Goal: Find contact information: Find contact information

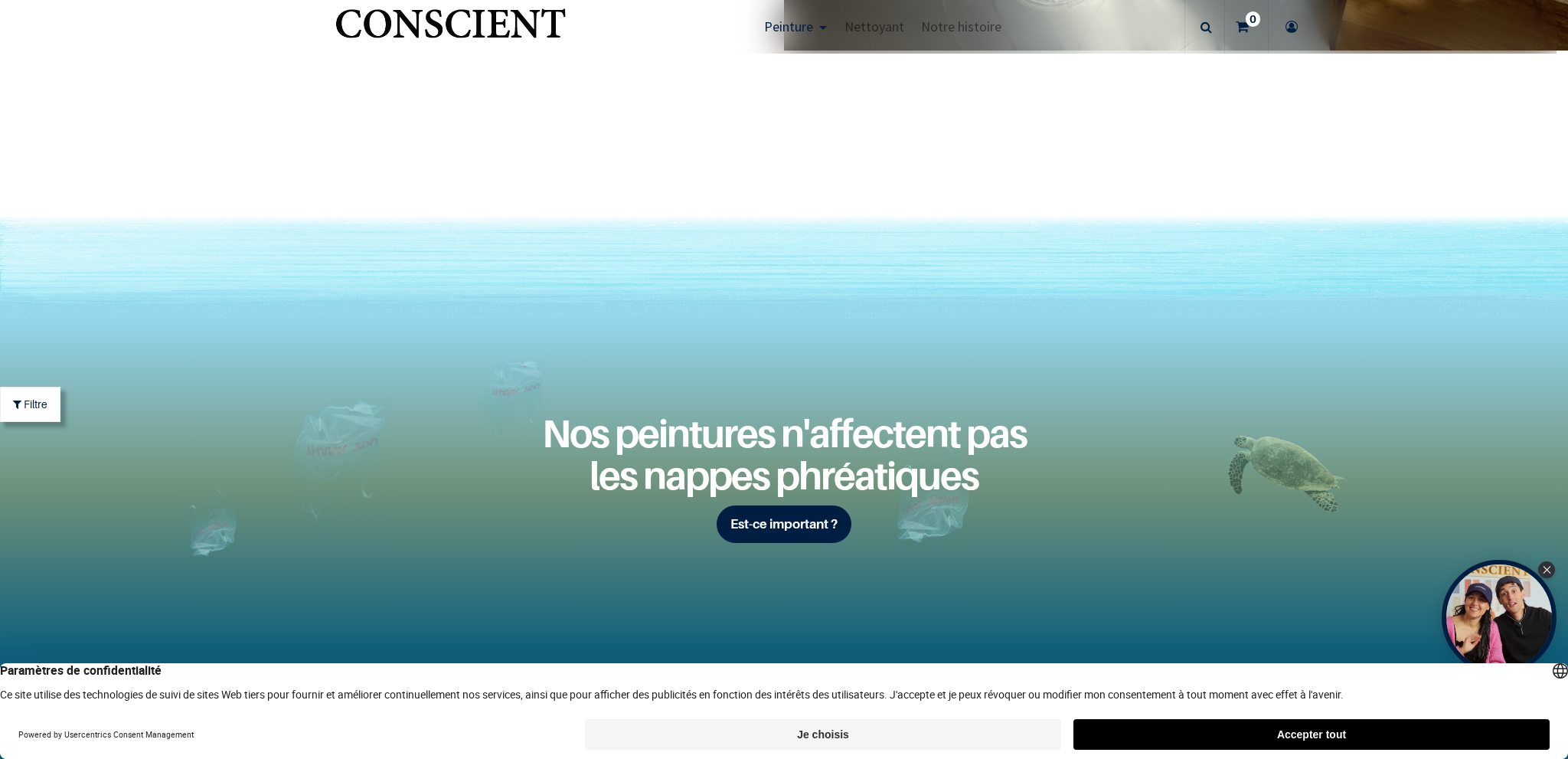
scroll to position [4822, 0]
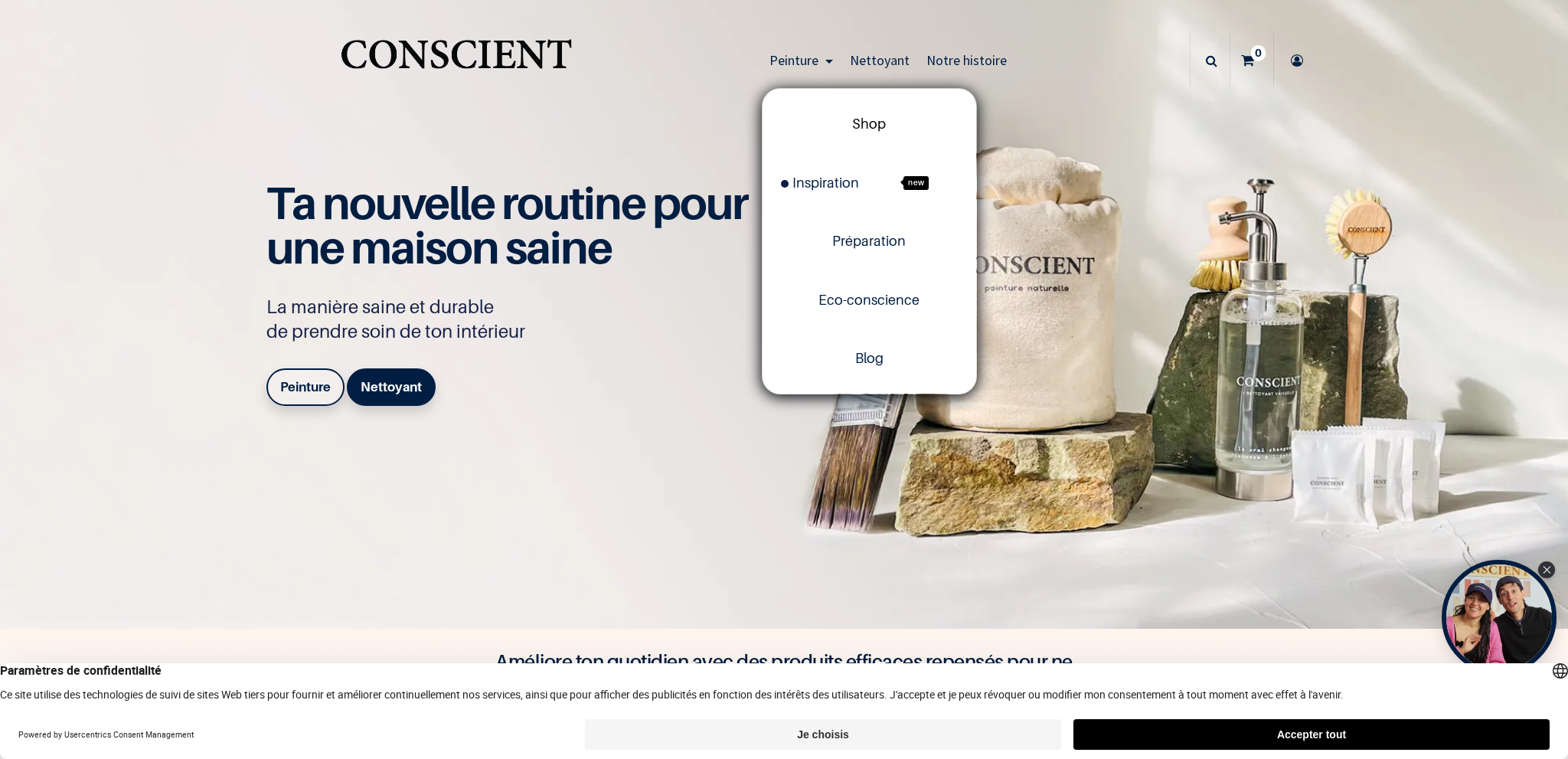
click at [867, 124] on span "Shop" at bounding box center [869, 124] width 33 height 16
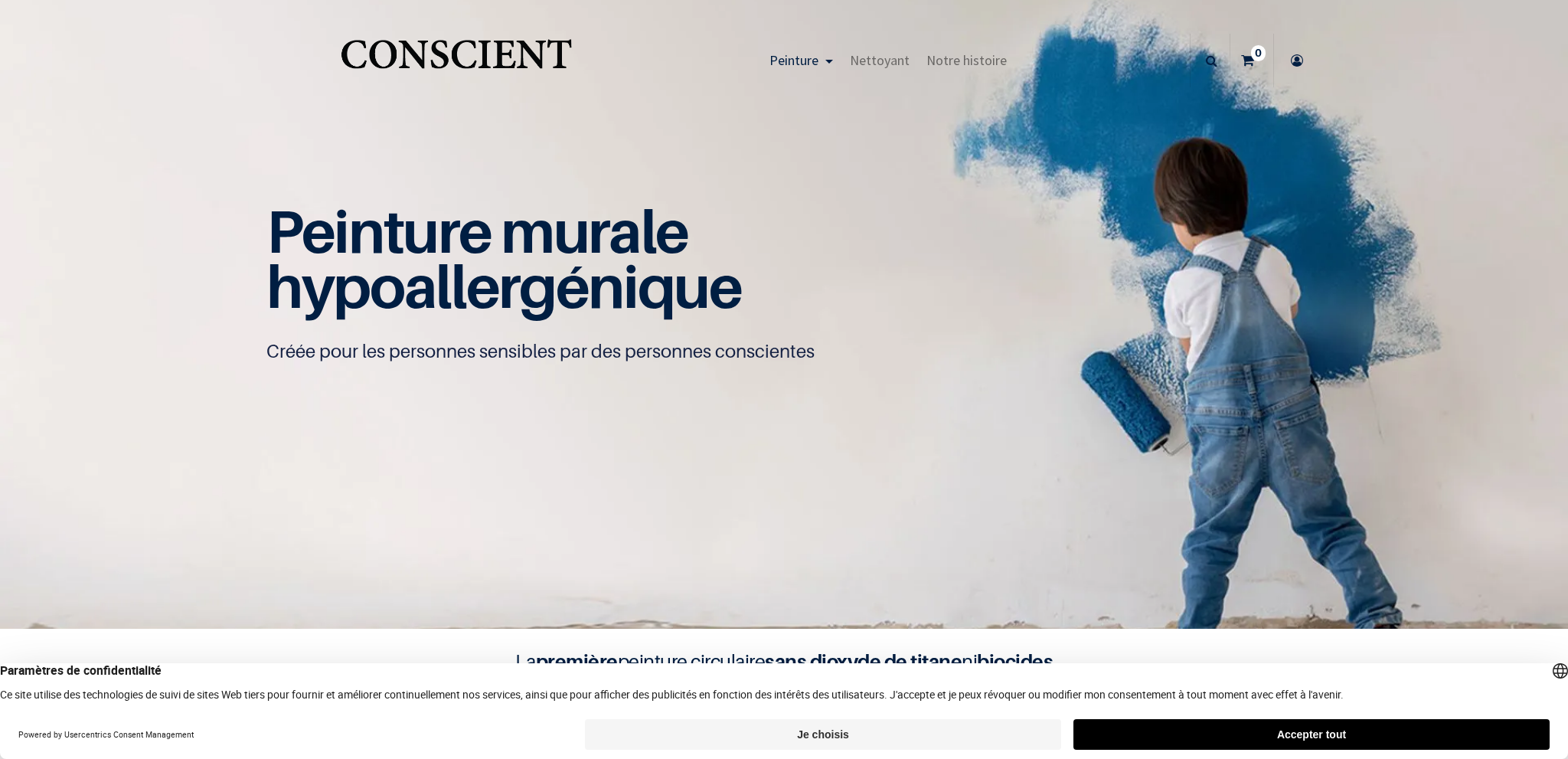
click at [867, 124] on img at bounding box center [784, 314] width 1568 height 628
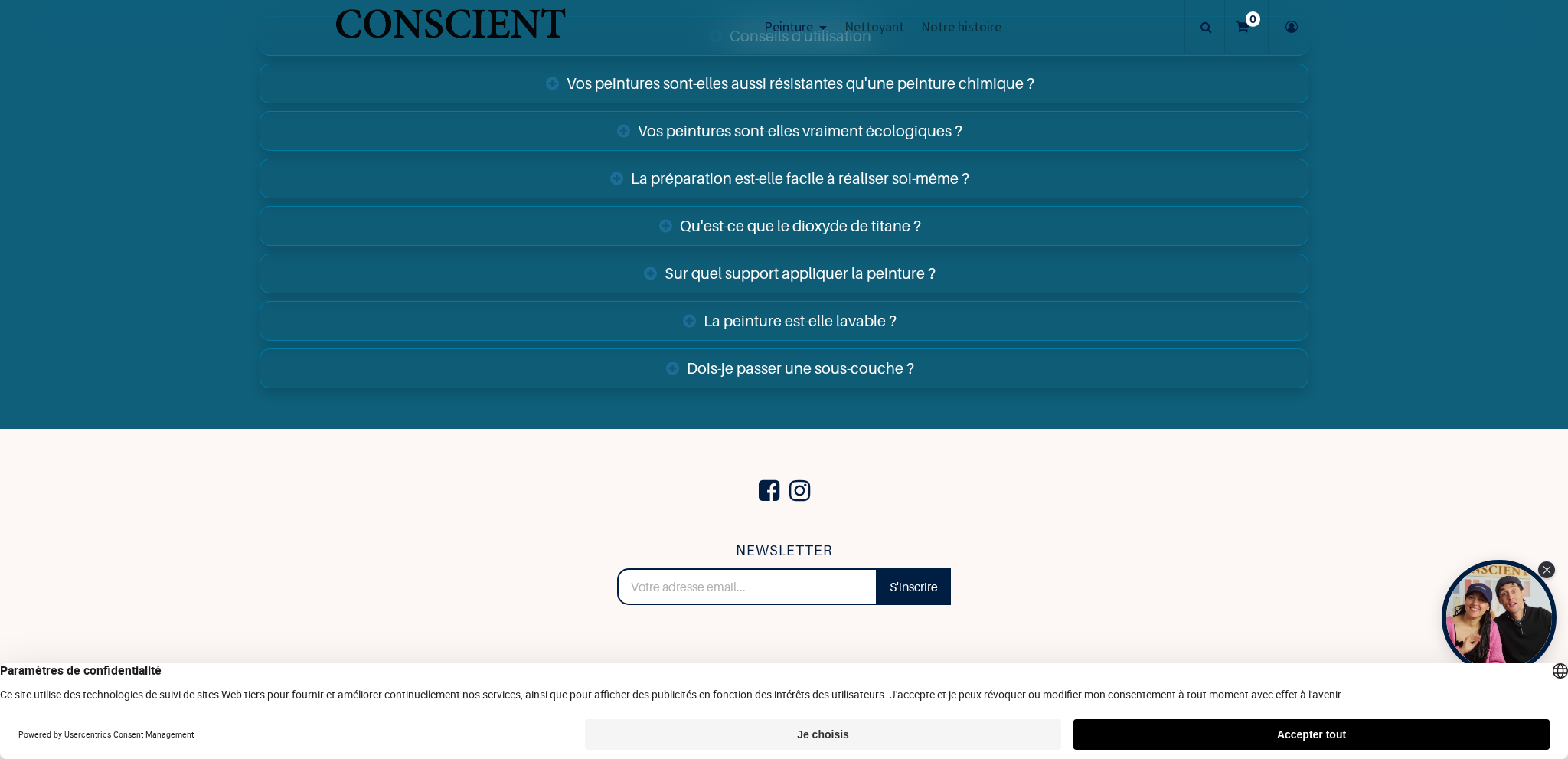
scroll to position [6064, 0]
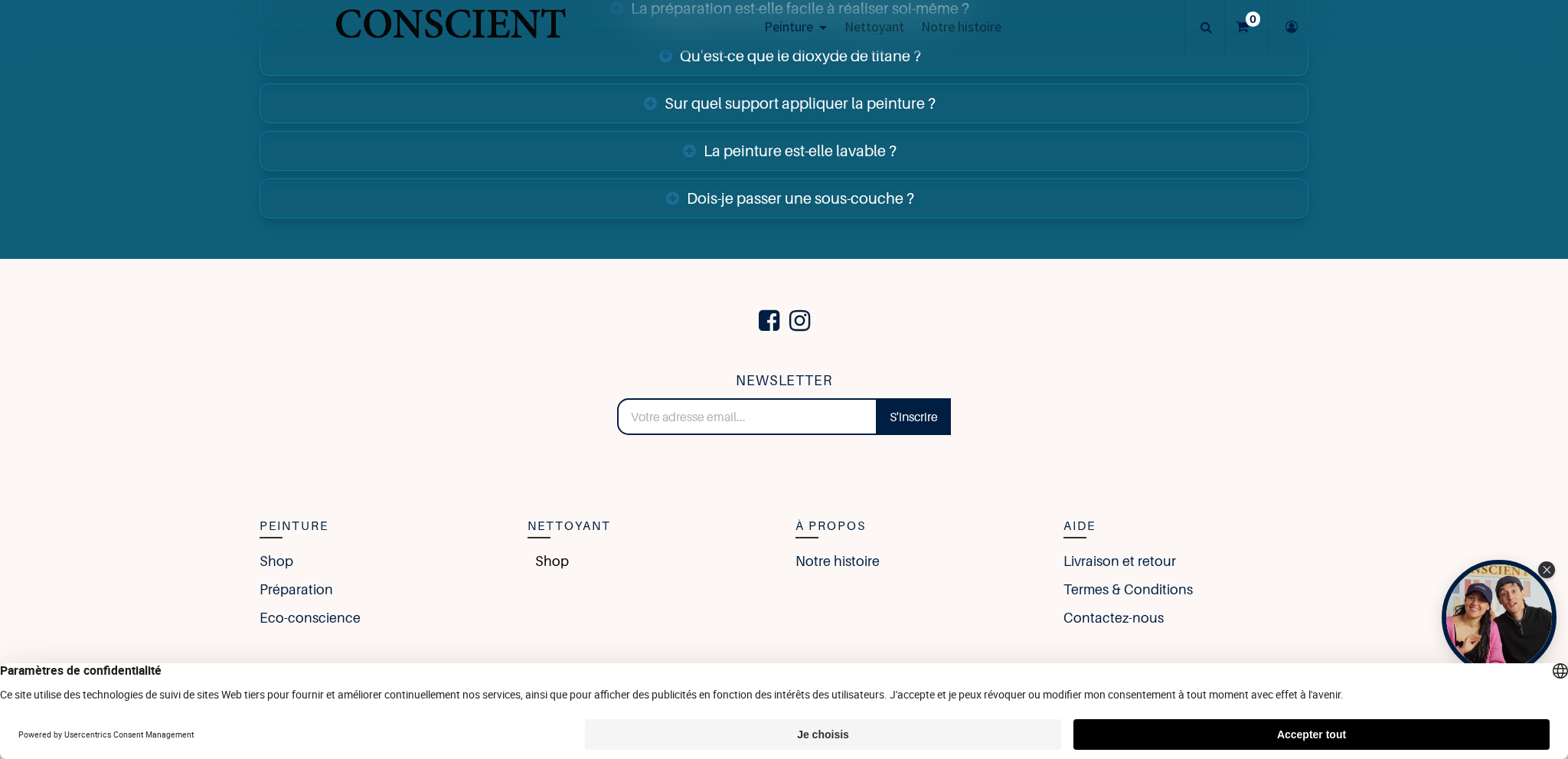
click at [547, 556] on link "Shop" at bounding box center [548, 561] width 41 height 21
click at [558, 553] on link "Shop" at bounding box center [548, 561] width 41 height 21
click at [553, 551] on link "Shop" at bounding box center [548, 561] width 41 height 21
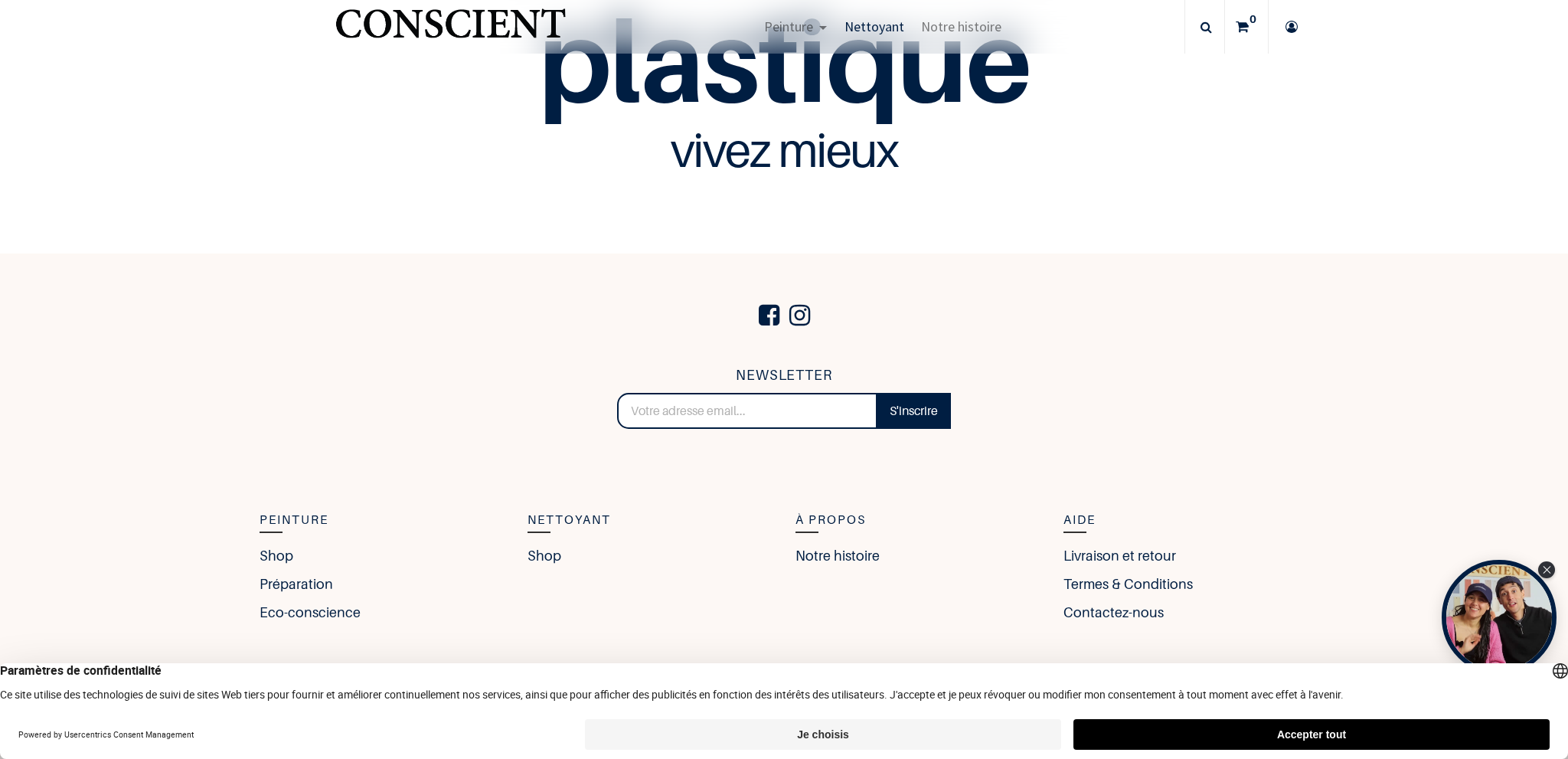
scroll to position [4614, 0]
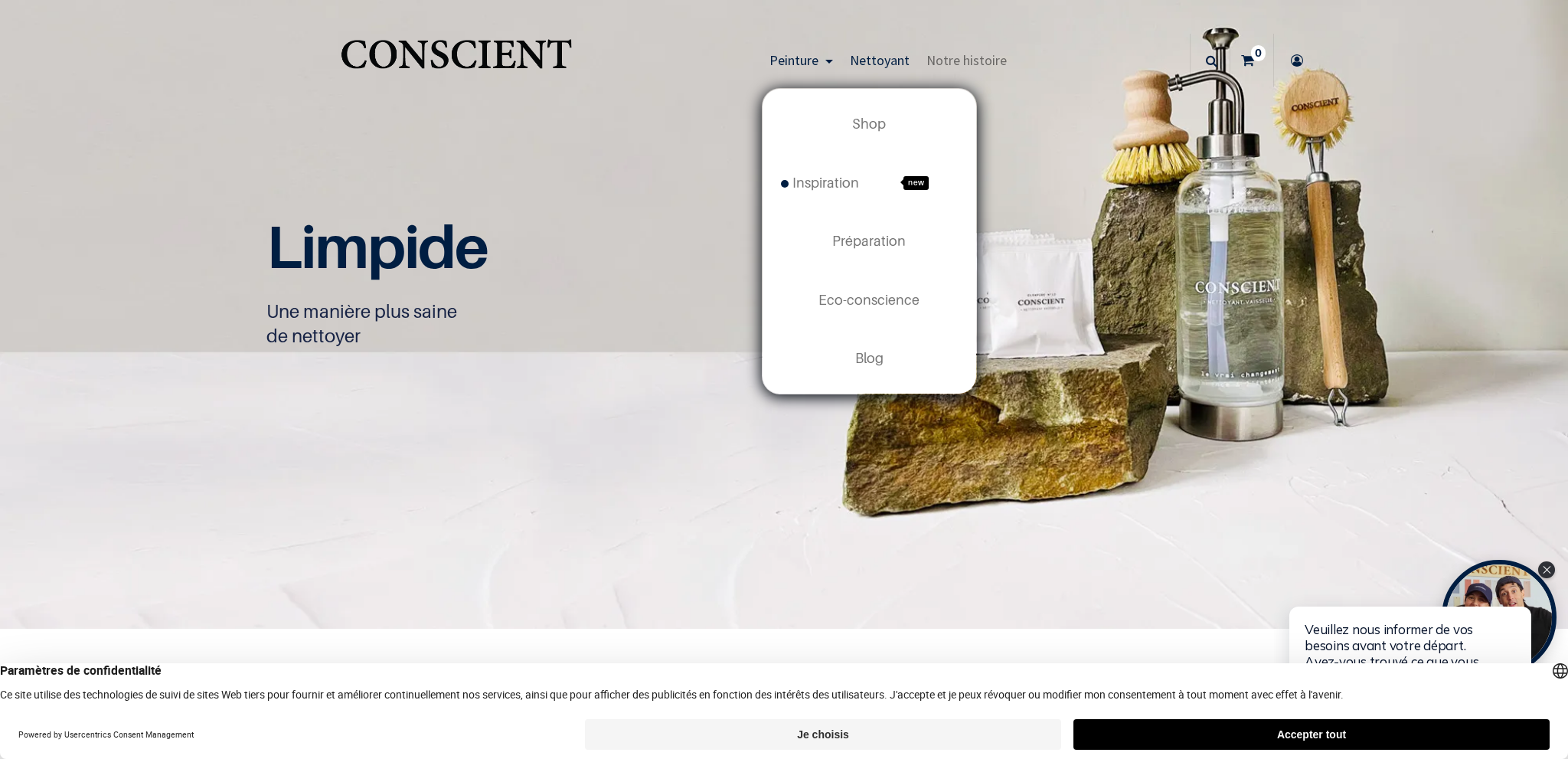
click at [801, 61] on span "Peinture" at bounding box center [793, 60] width 49 height 18
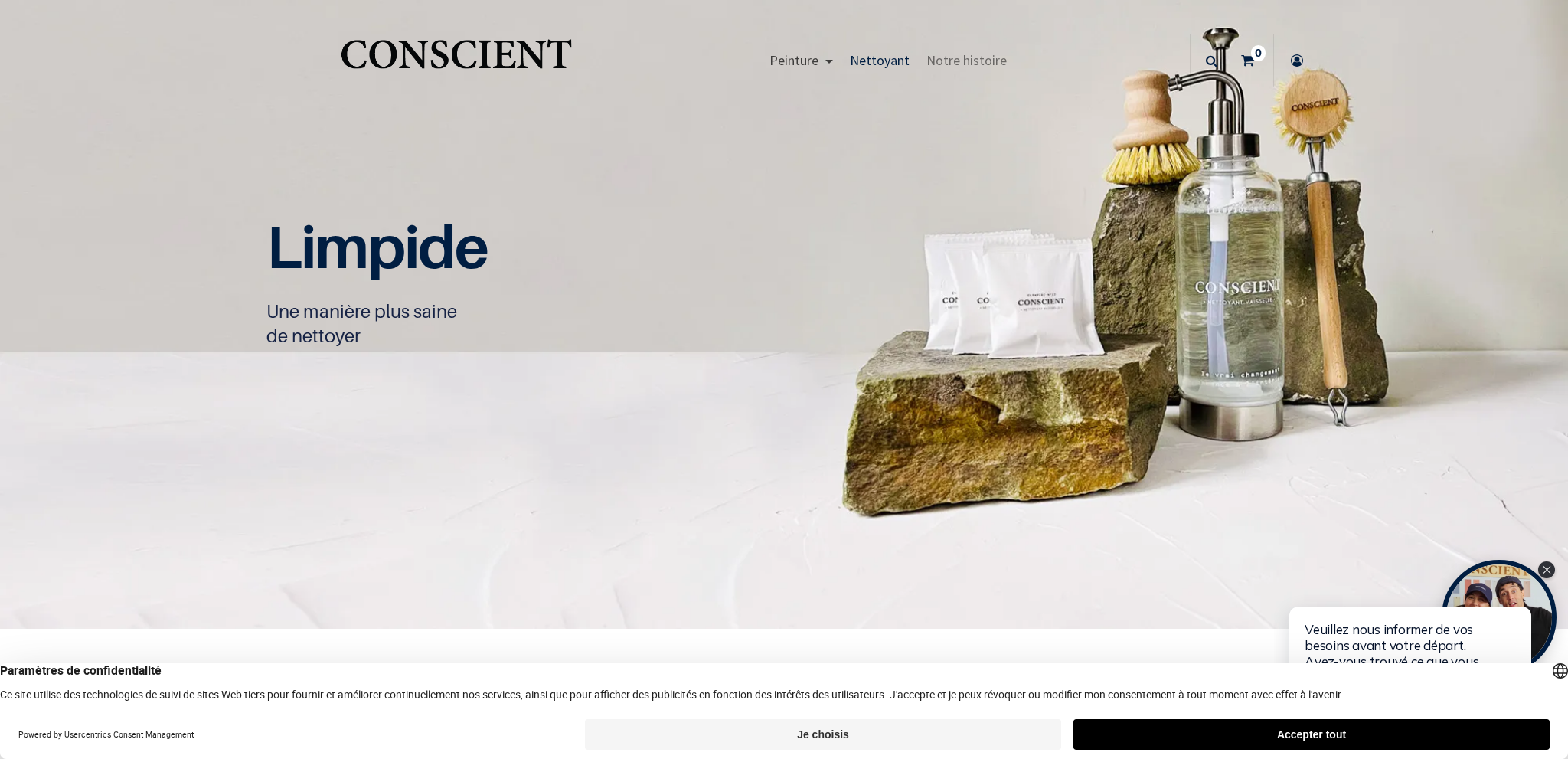
click at [800, 59] on span "Peinture" at bounding box center [793, 60] width 49 height 18
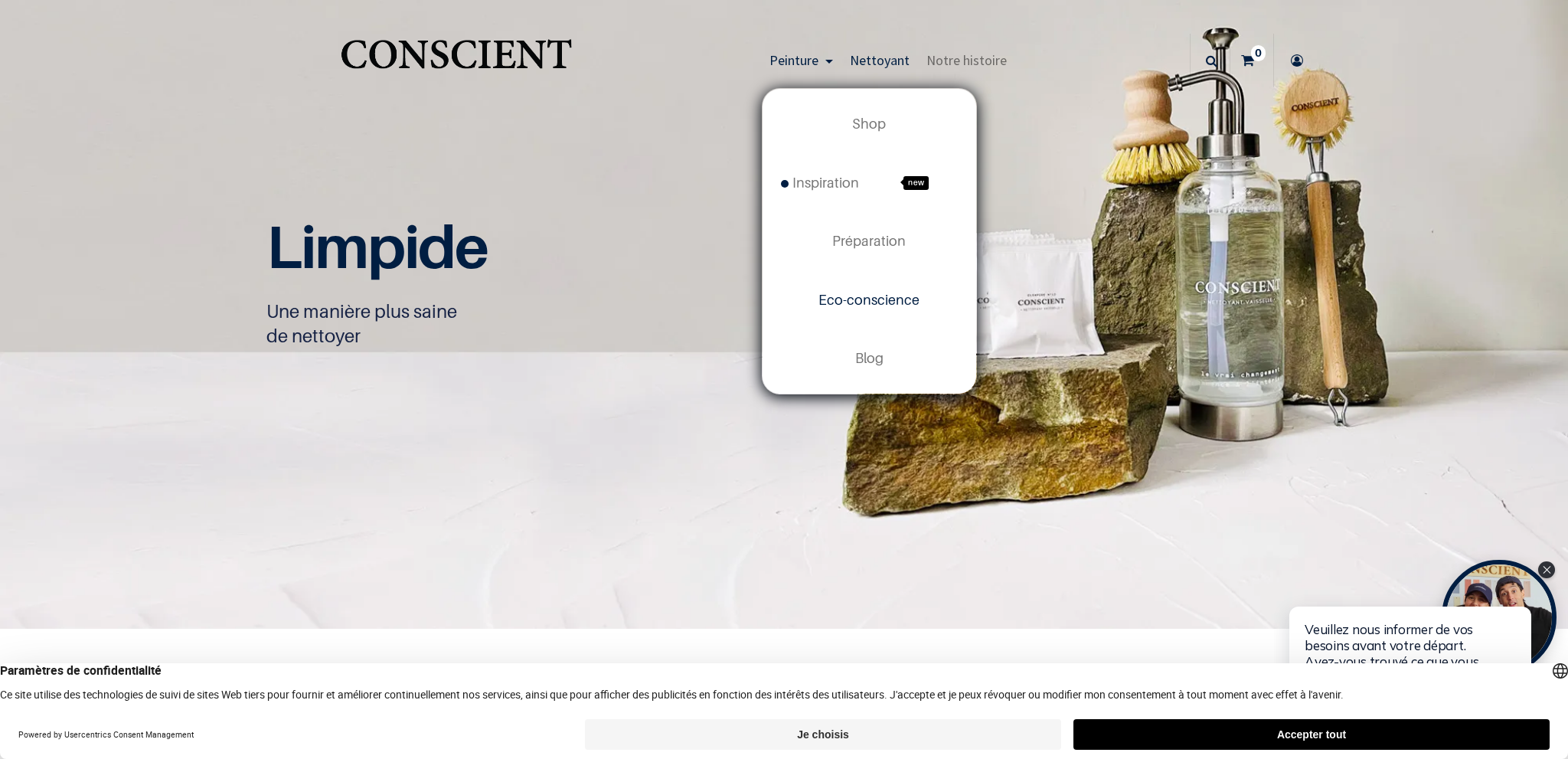
click at [859, 296] on span "Eco-conscience" at bounding box center [869, 299] width 101 height 16
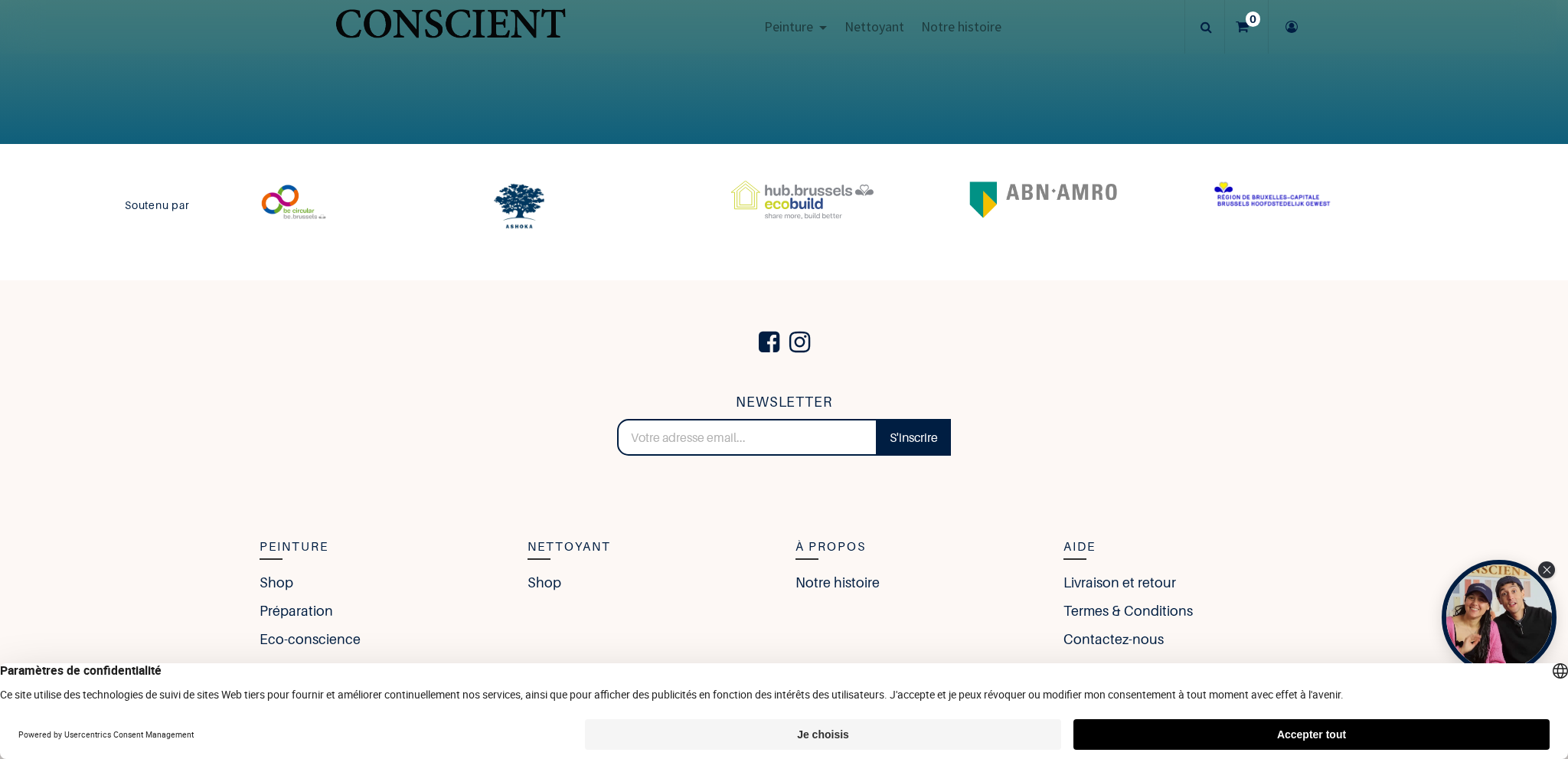
scroll to position [3491, 0]
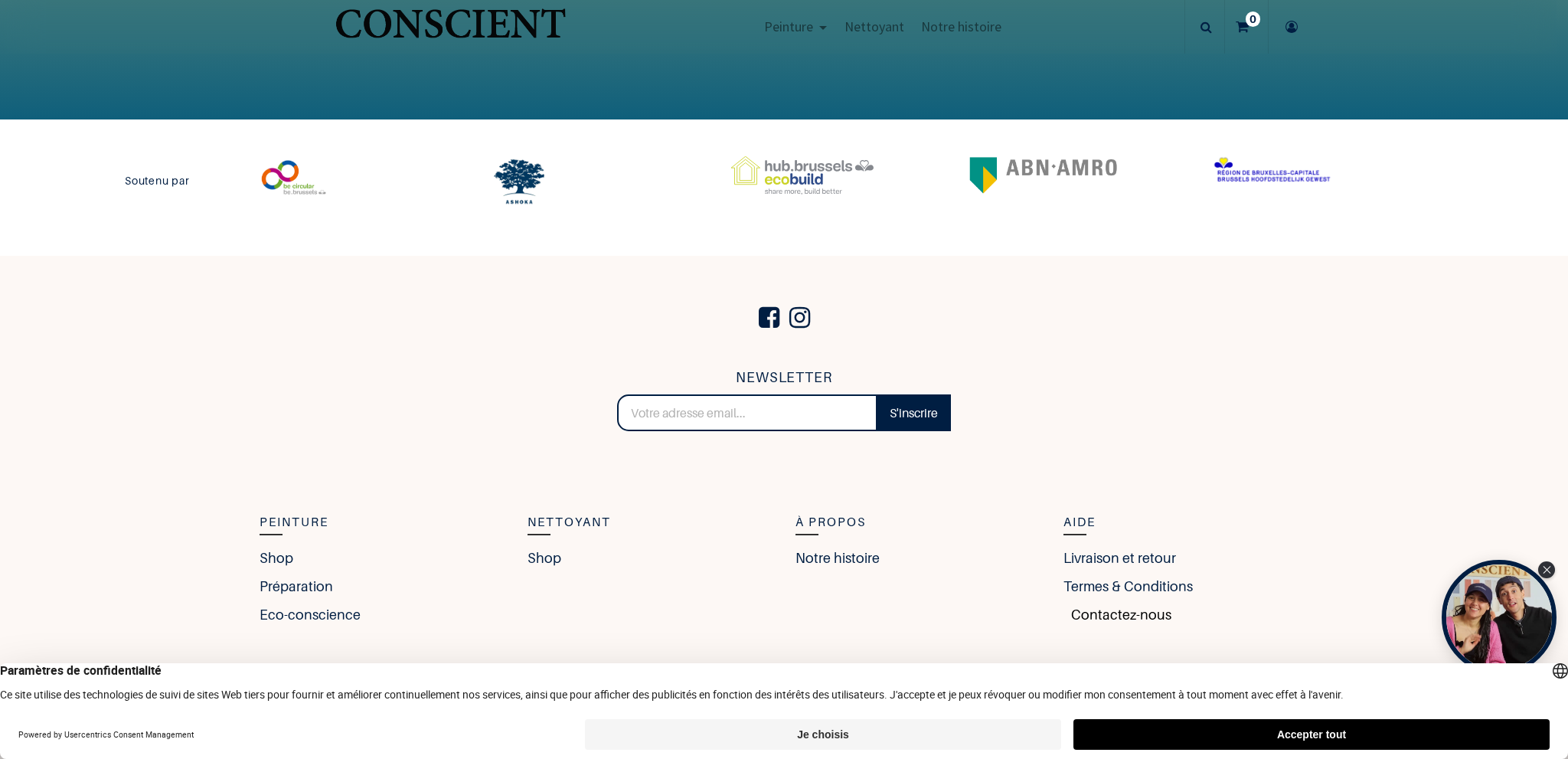
click at [1063, 612] on link "Contactez-nous" at bounding box center [1117, 614] width 108 height 21
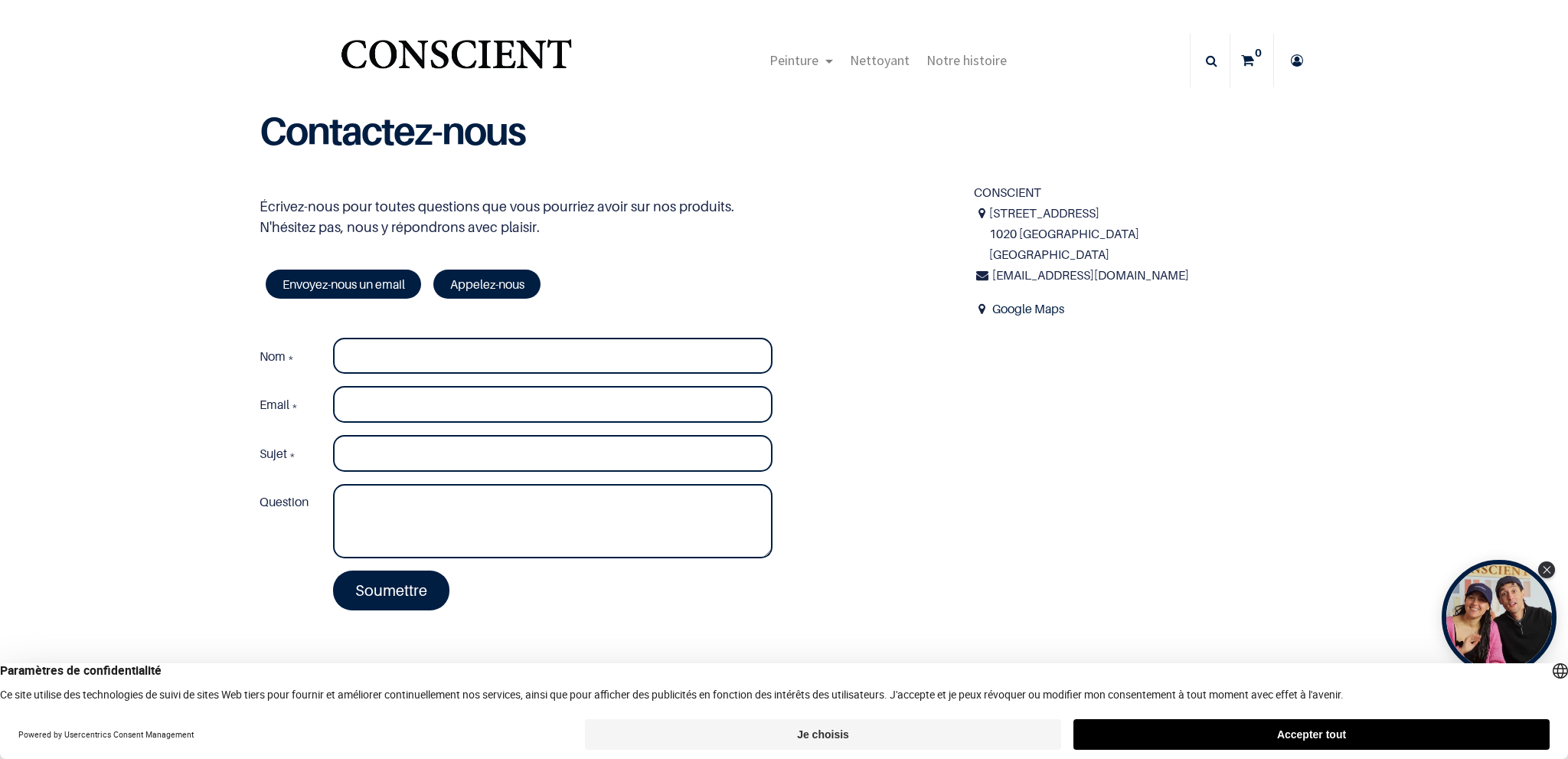
drag, startPoint x: 1132, startPoint y: 208, endPoint x: 983, endPoint y: 217, distance: 149.3
click at [989, 217] on span "30 rue de Molenbeek 1020 Bruxelles Belgique" at bounding box center [1149, 234] width 319 height 63
copy span "30 rue de Molenbeek"
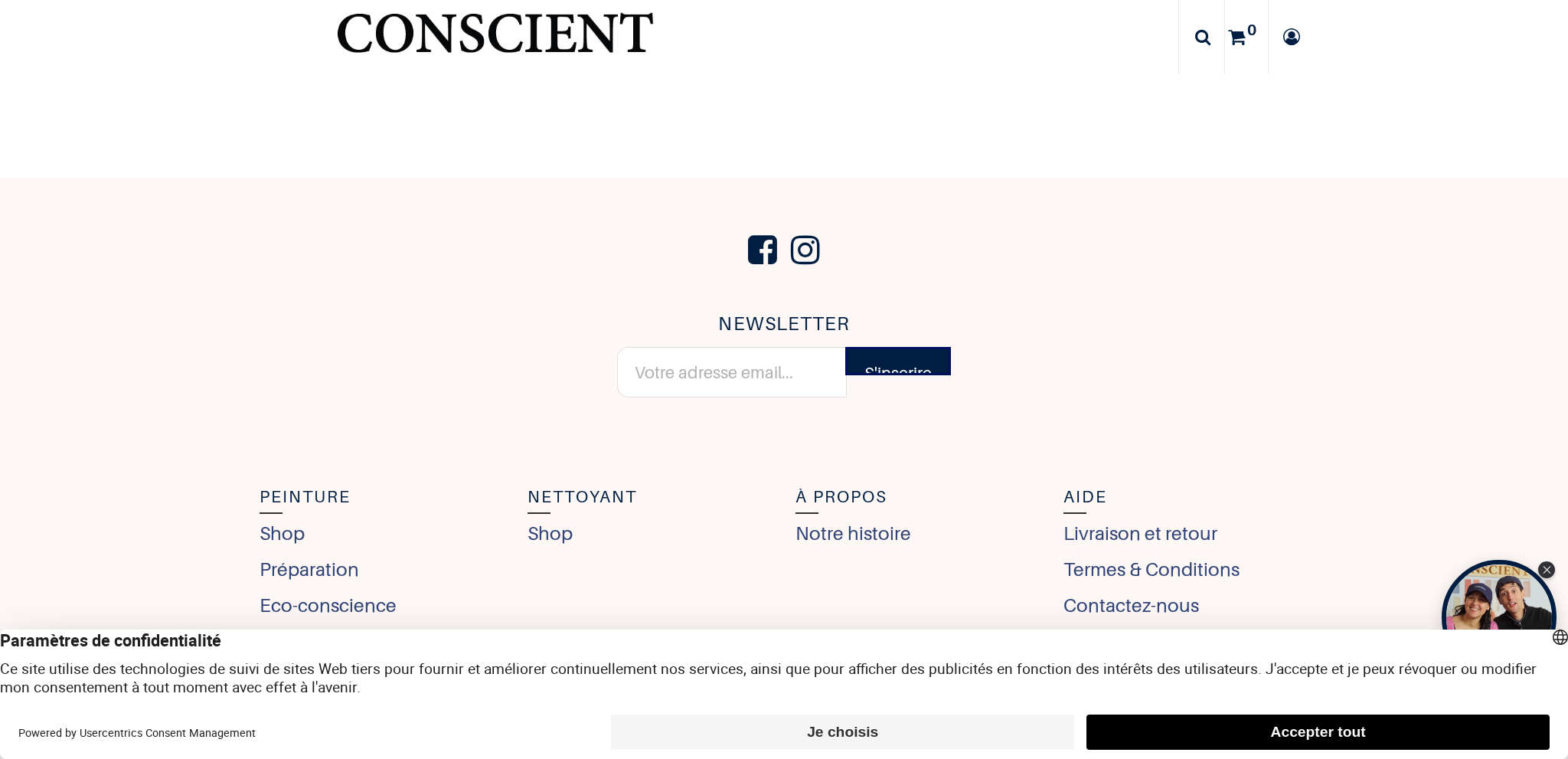
scroll to position [6738, 0]
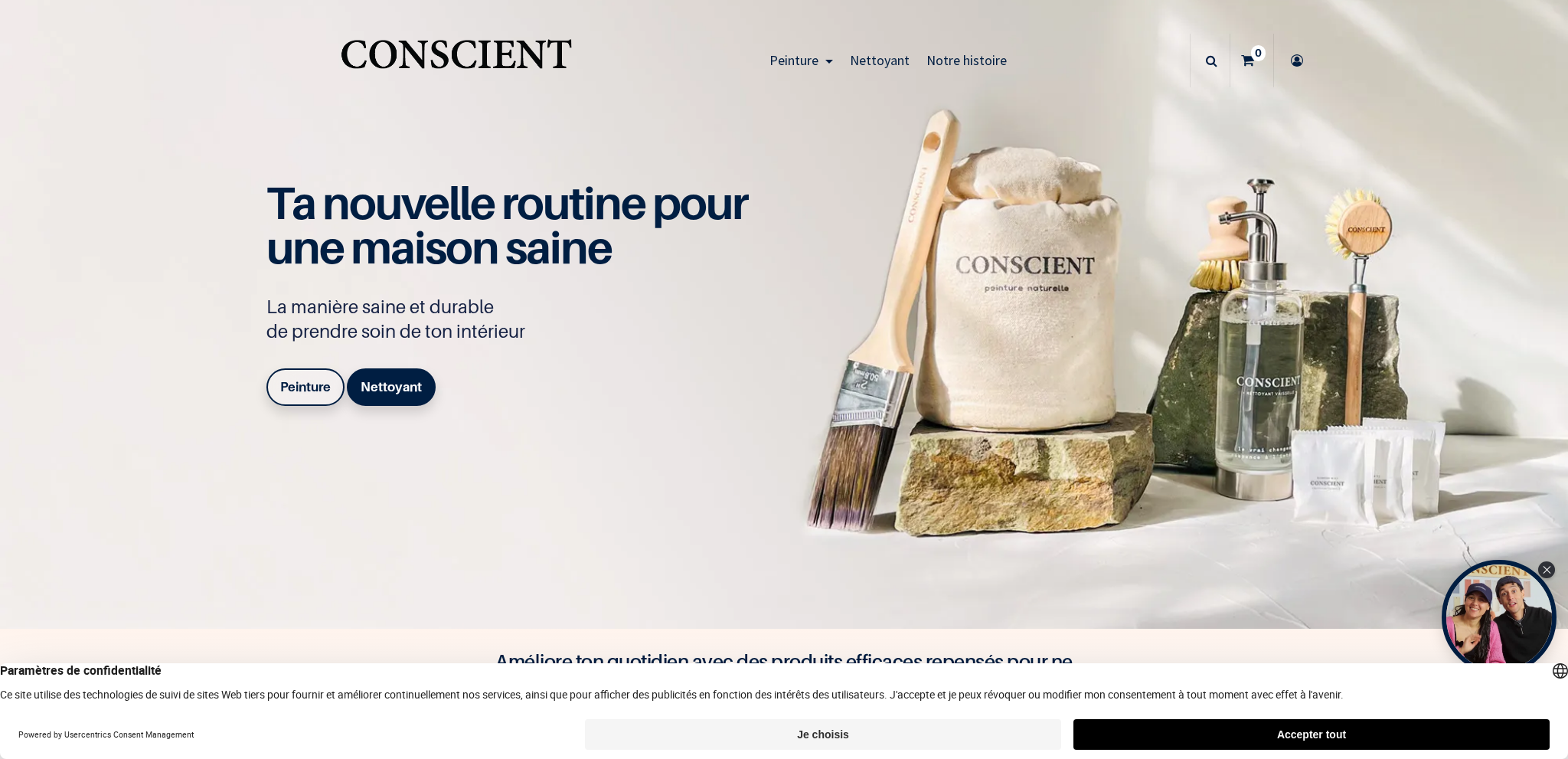
click at [304, 384] on b "Peinture" at bounding box center [305, 386] width 51 height 16
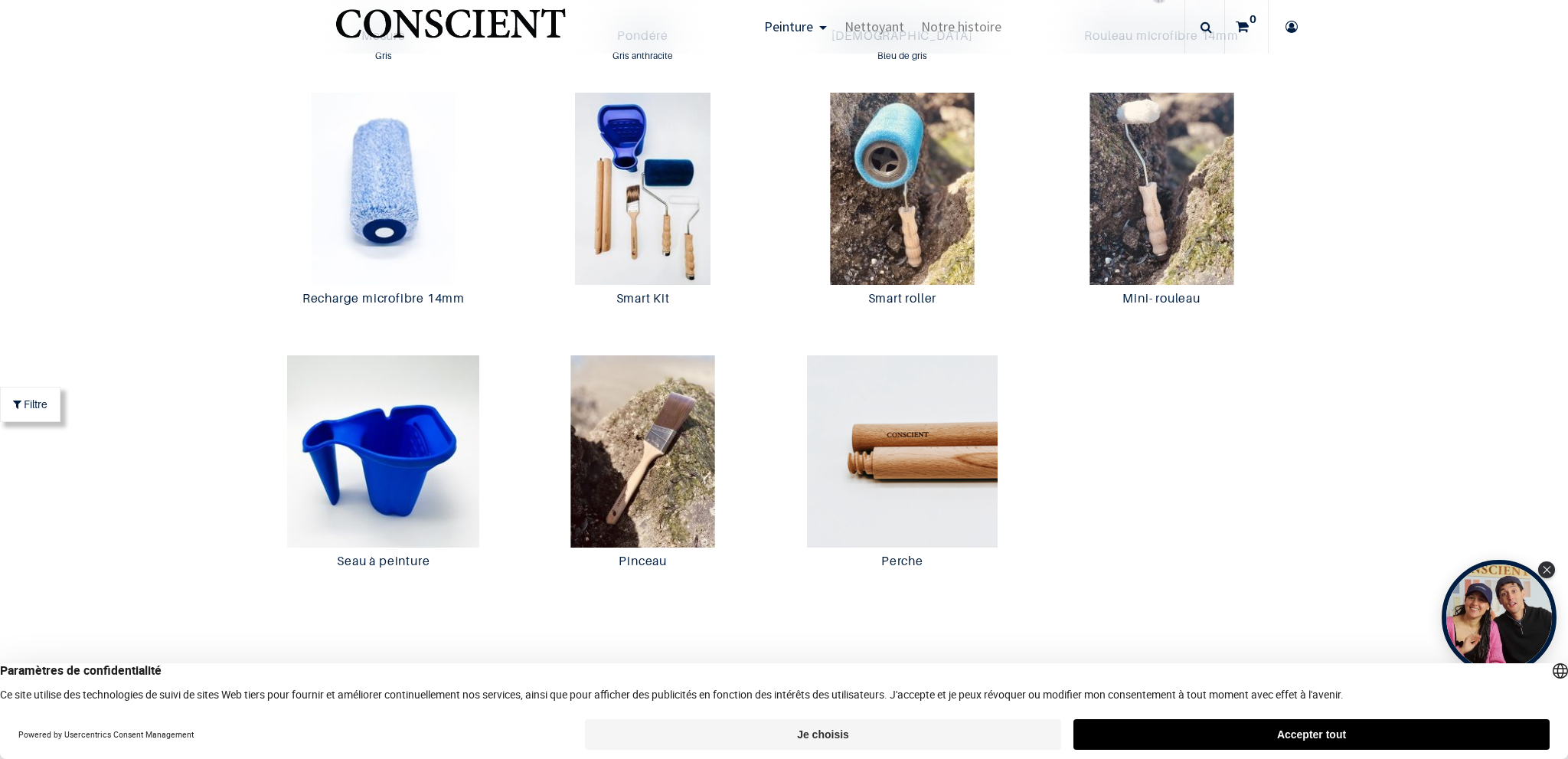
scroll to position [2679, 0]
